Goal: Task Accomplishment & Management: Use online tool/utility

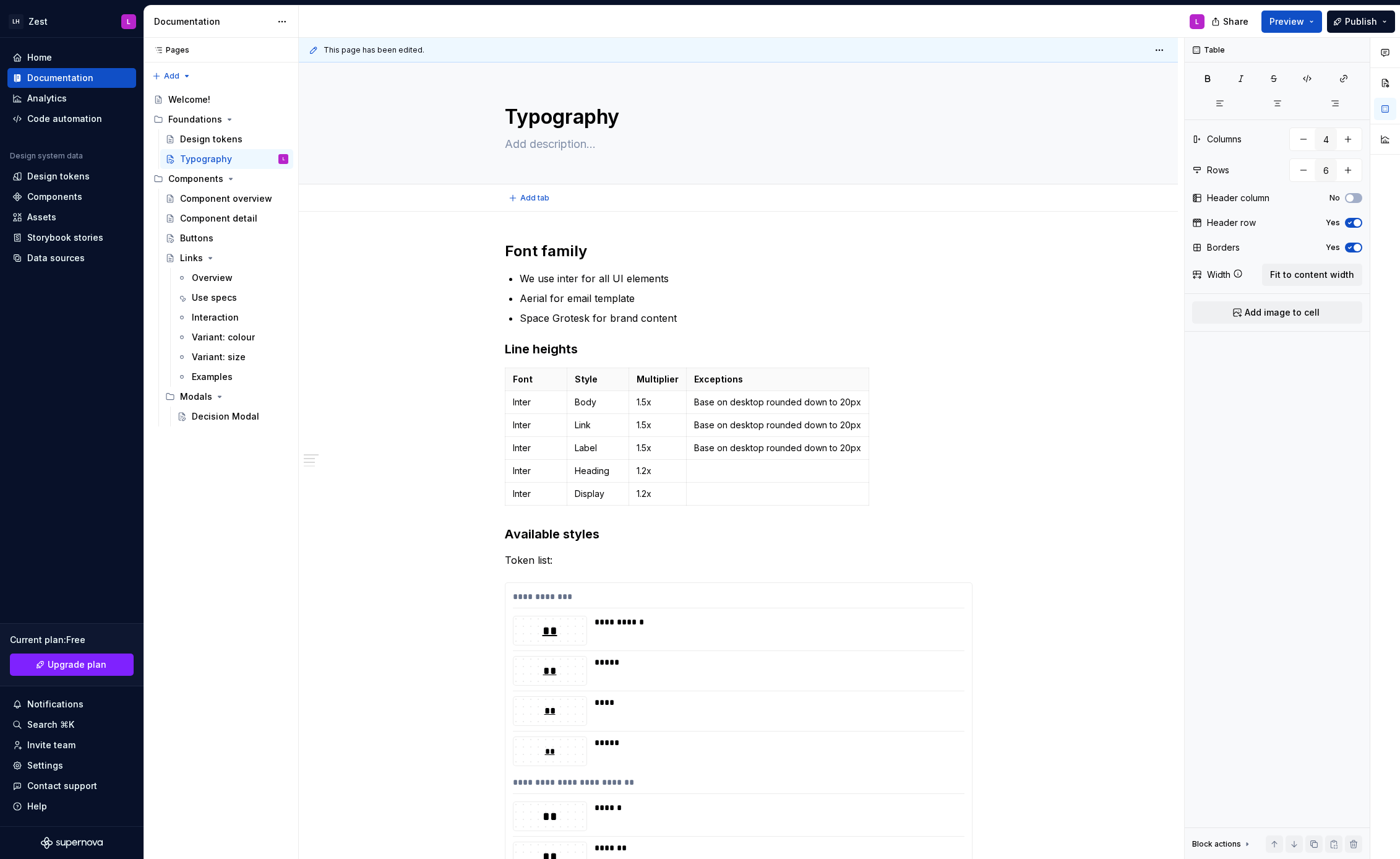
scroll to position [23, 0]
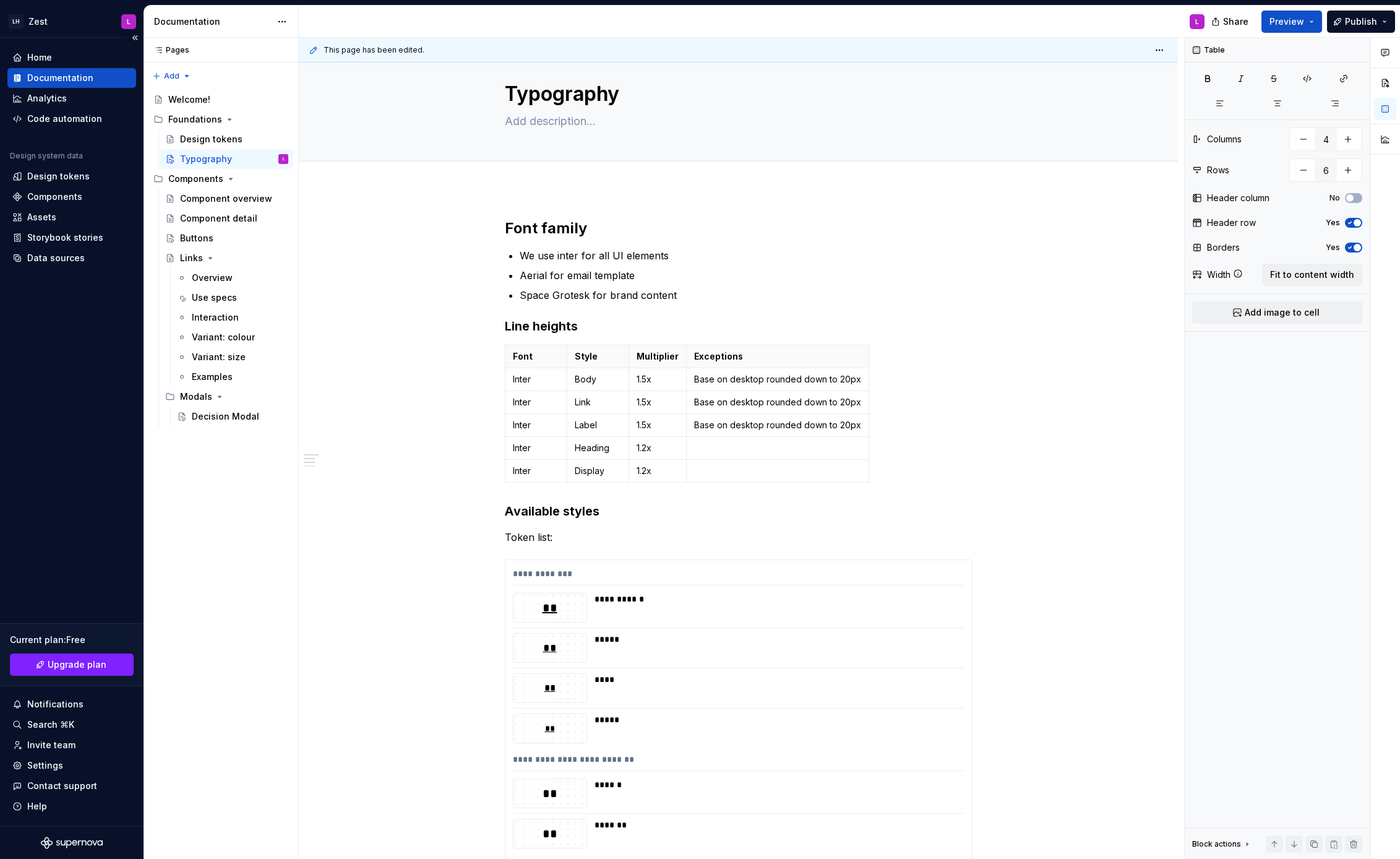
type textarea "*"
click at [83, 174] on div "Design tokens" at bounding box center [58, 177] width 63 height 13
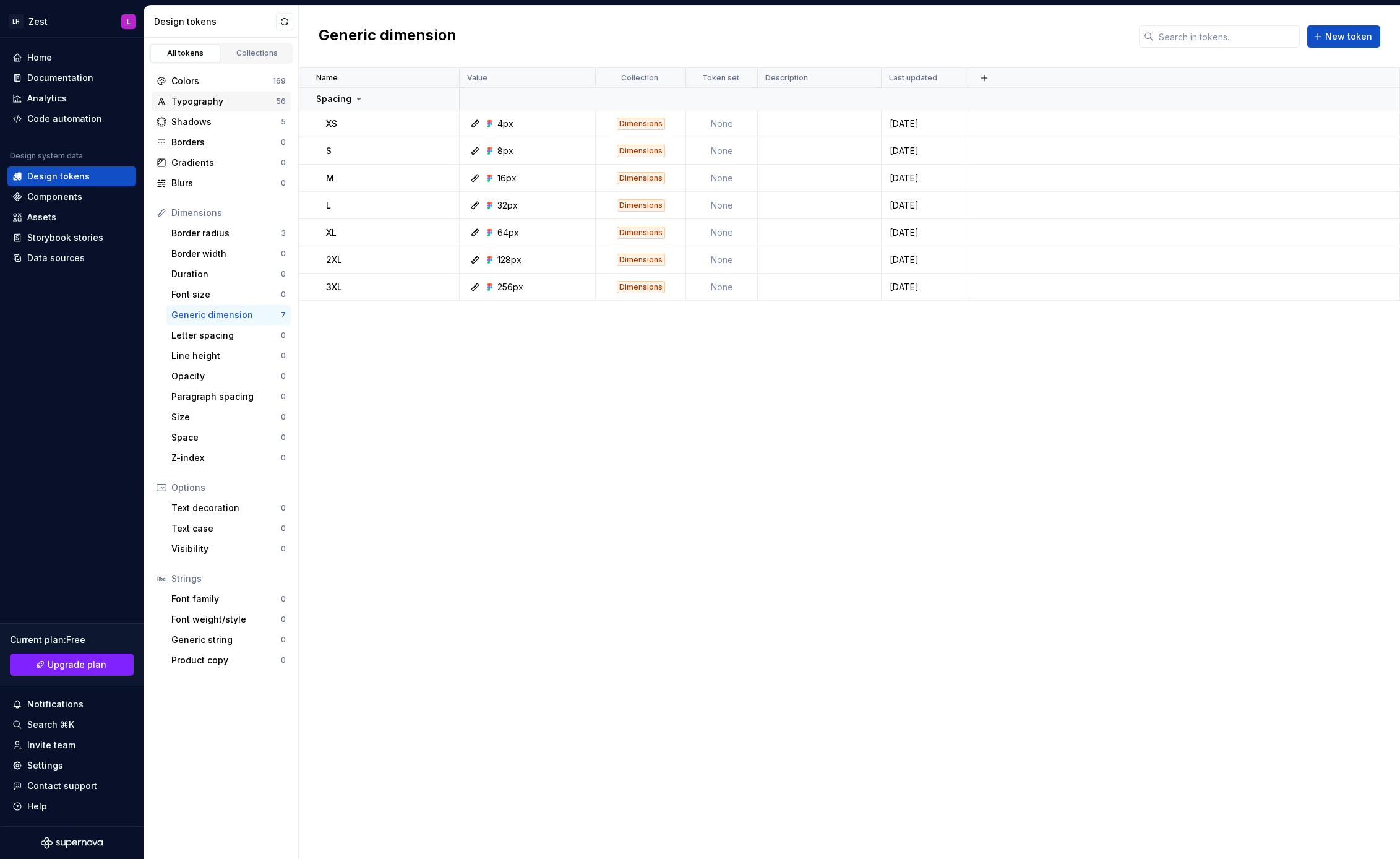
click at [222, 103] on div "Typography" at bounding box center [224, 101] width 105 height 13
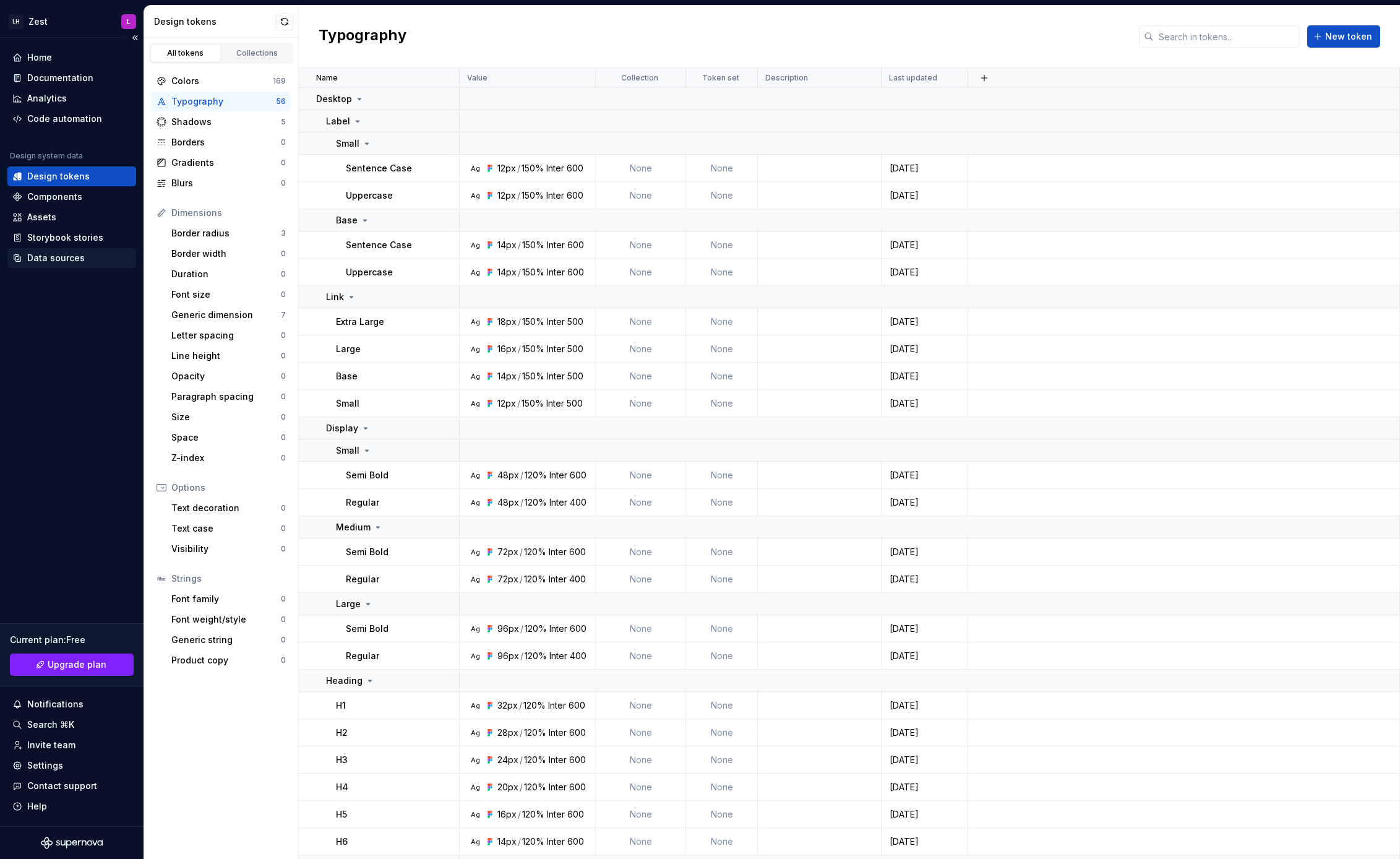
click at [82, 259] on div "Data sources" at bounding box center [72, 258] width 119 height 13
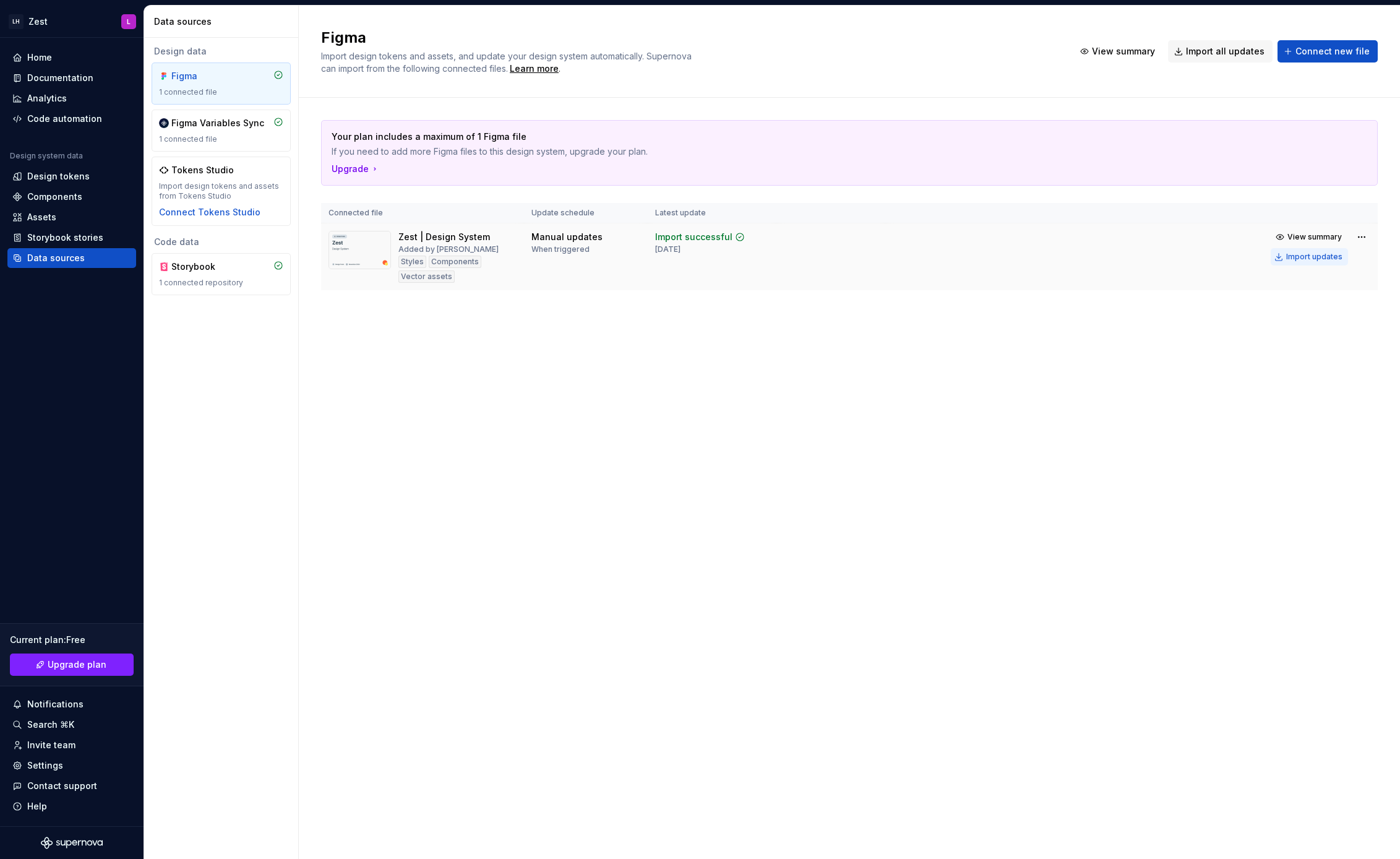
click at [1331, 260] on div "Import updates" at bounding box center [1314, 257] width 56 height 10
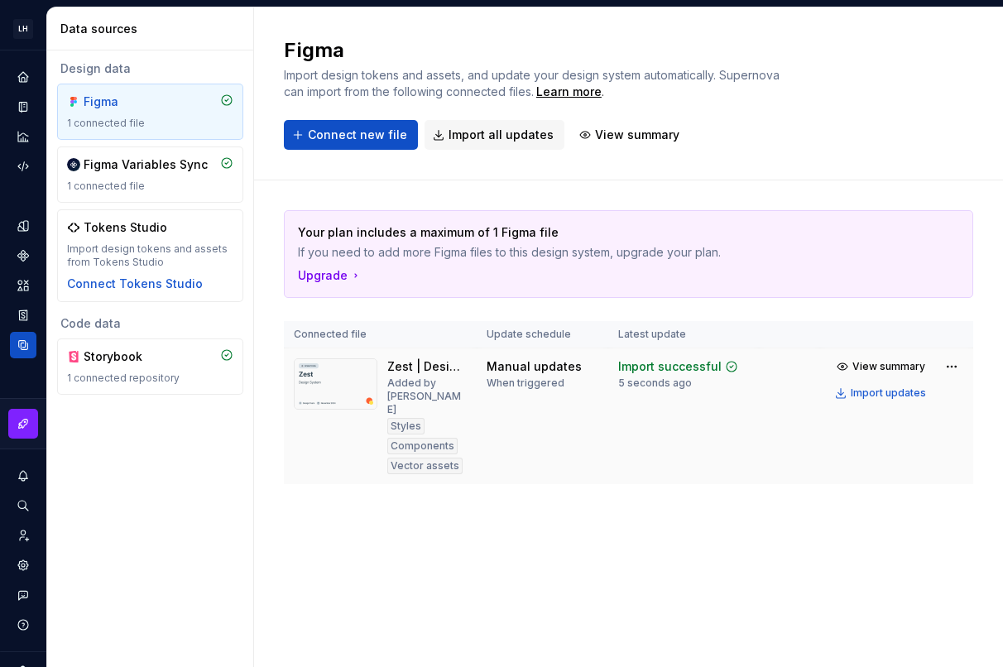
click at [538, 507] on div "Your plan includes a maximum of 1 Figma file If you need to add more Figma file…" at bounding box center [628, 363] width 689 height 367
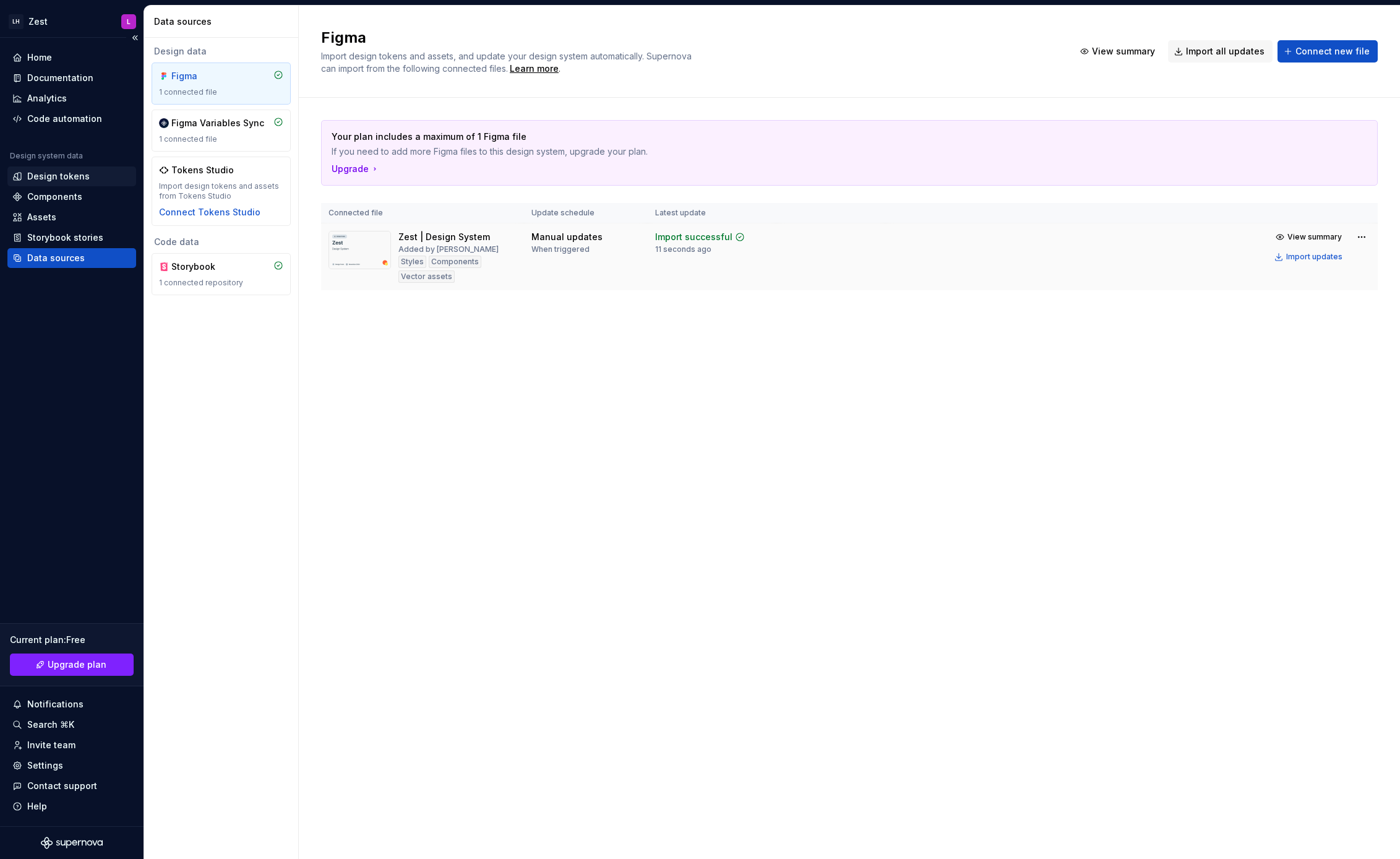
click at [28, 180] on div "Design tokens" at bounding box center [58, 177] width 63 height 13
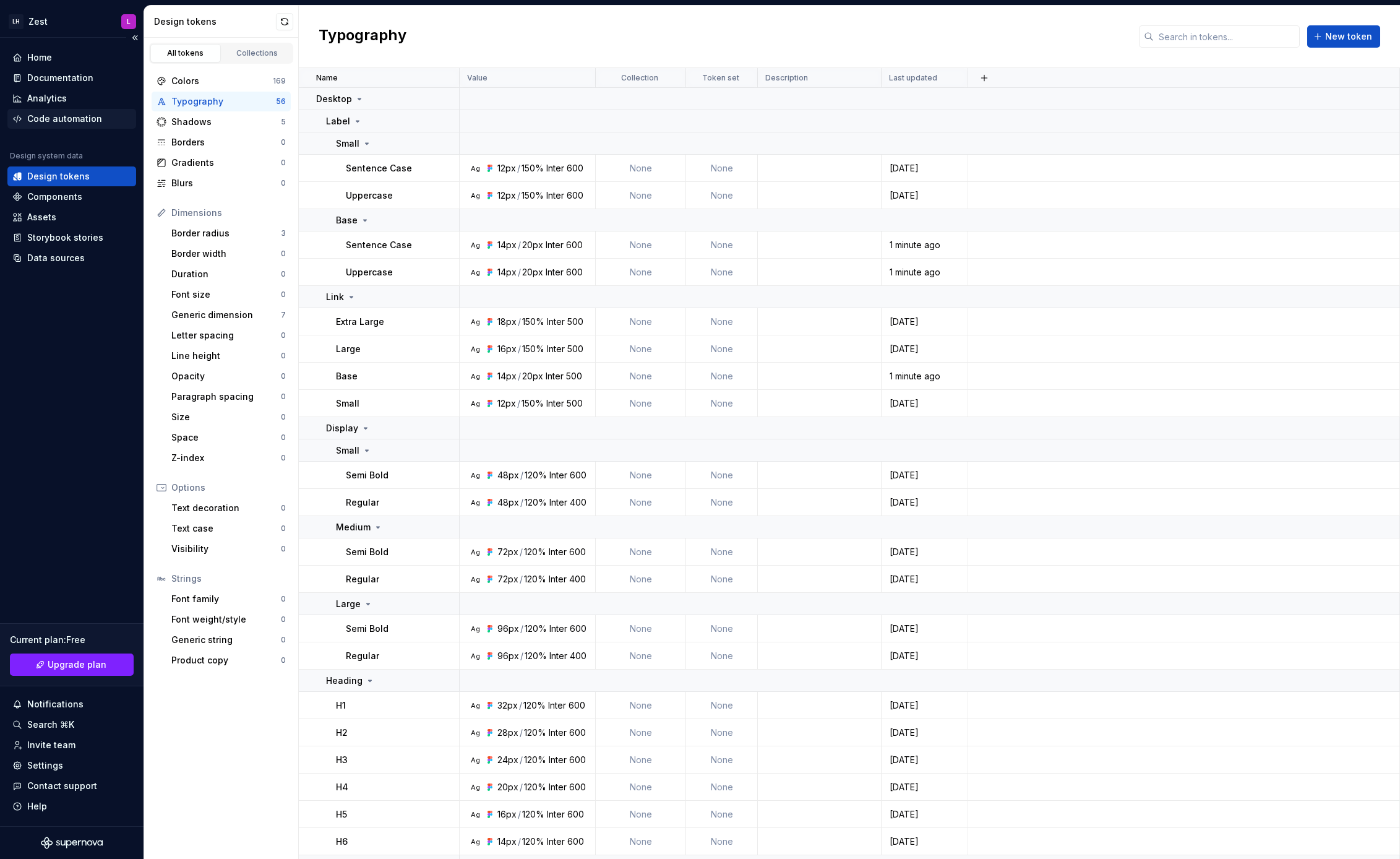
click at [70, 121] on div "Code automation" at bounding box center [64, 119] width 75 height 13
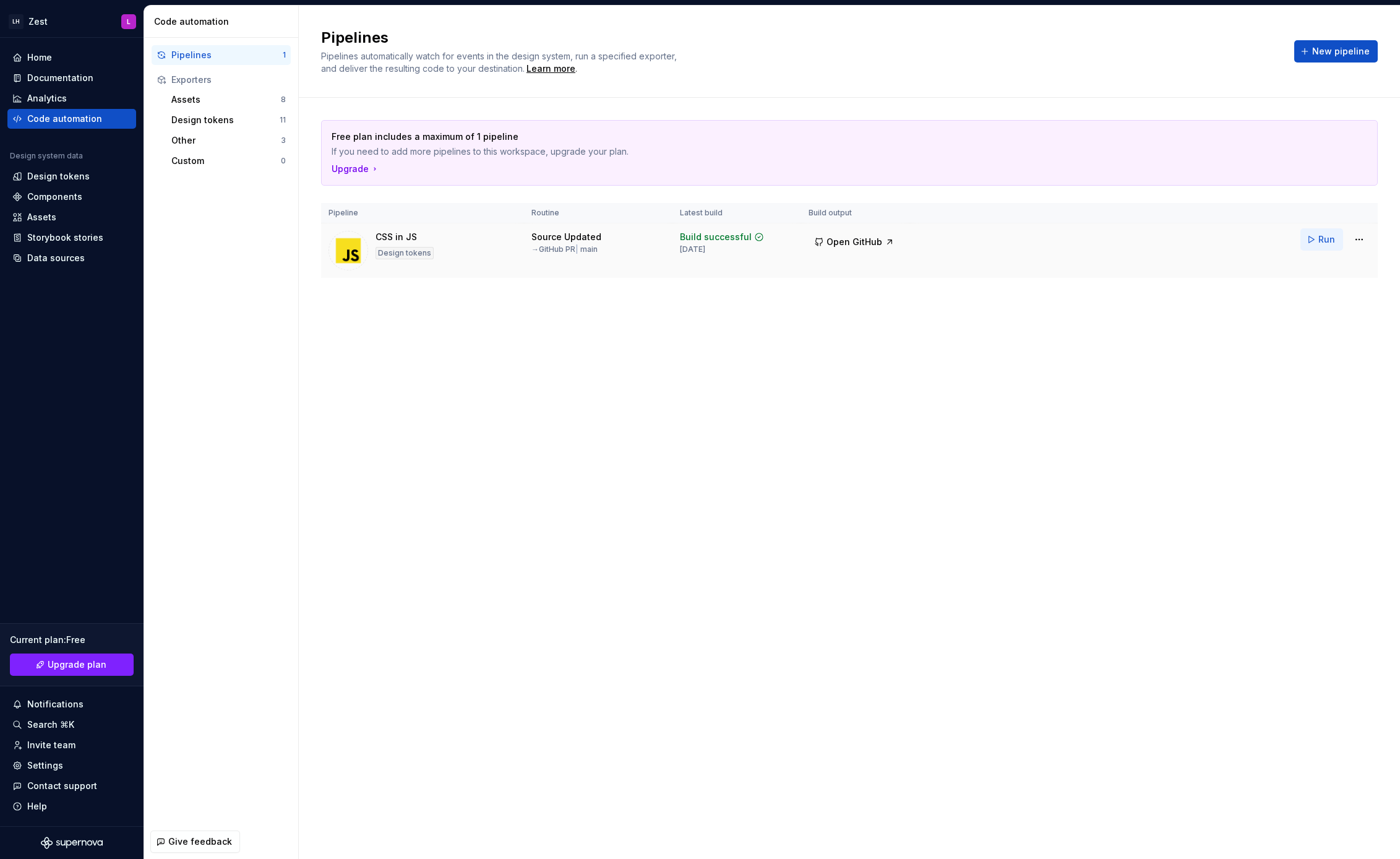
click at [1318, 238] on button "Run" at bounding box center [1321, 239] width 43 height 22
